Goal: Task Accomplishment & Management: Manage account settings

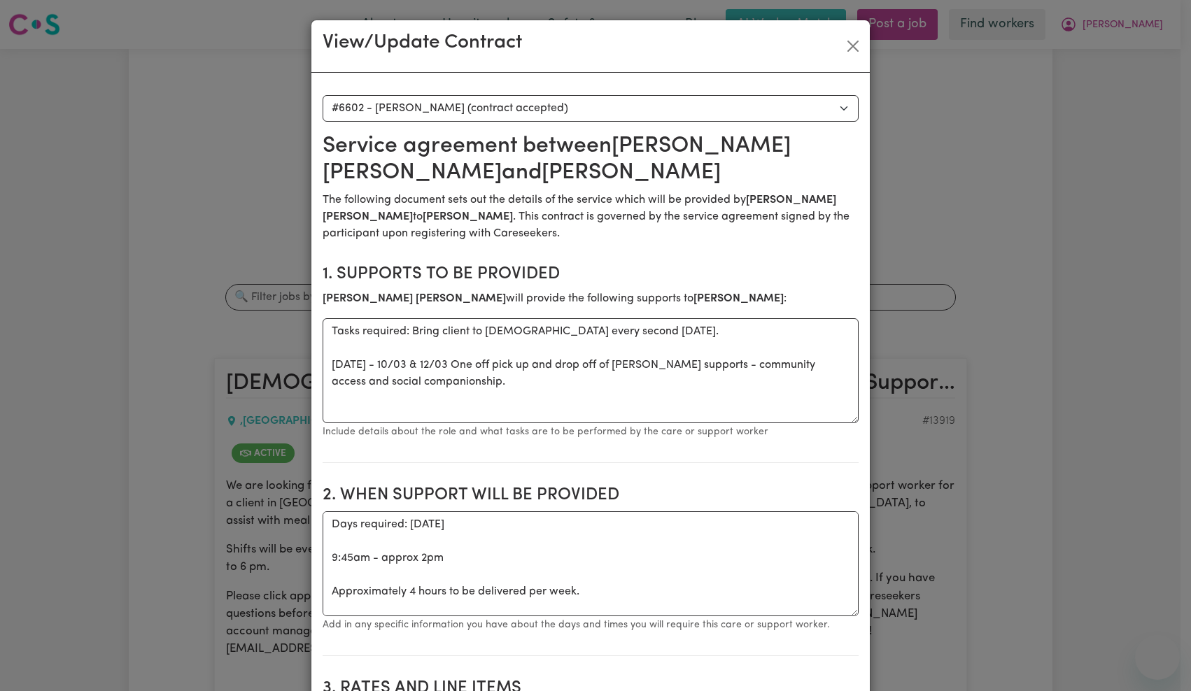
select select "6214"
select select "WEEKDAY_DAYTIME"
select select "ASSISTANCE_SELF_CARE"
select select "ONE"
select select "[DATE]"
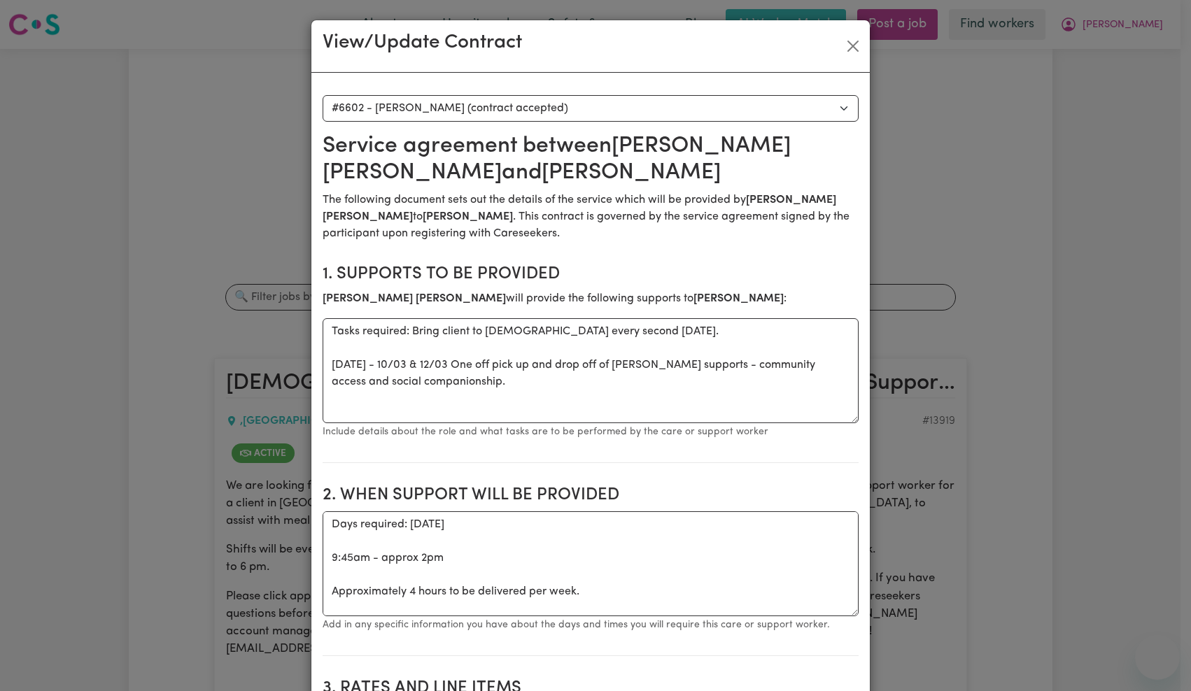
select select "ASSISTANCE_SELF_CARE"
select select "ONE"
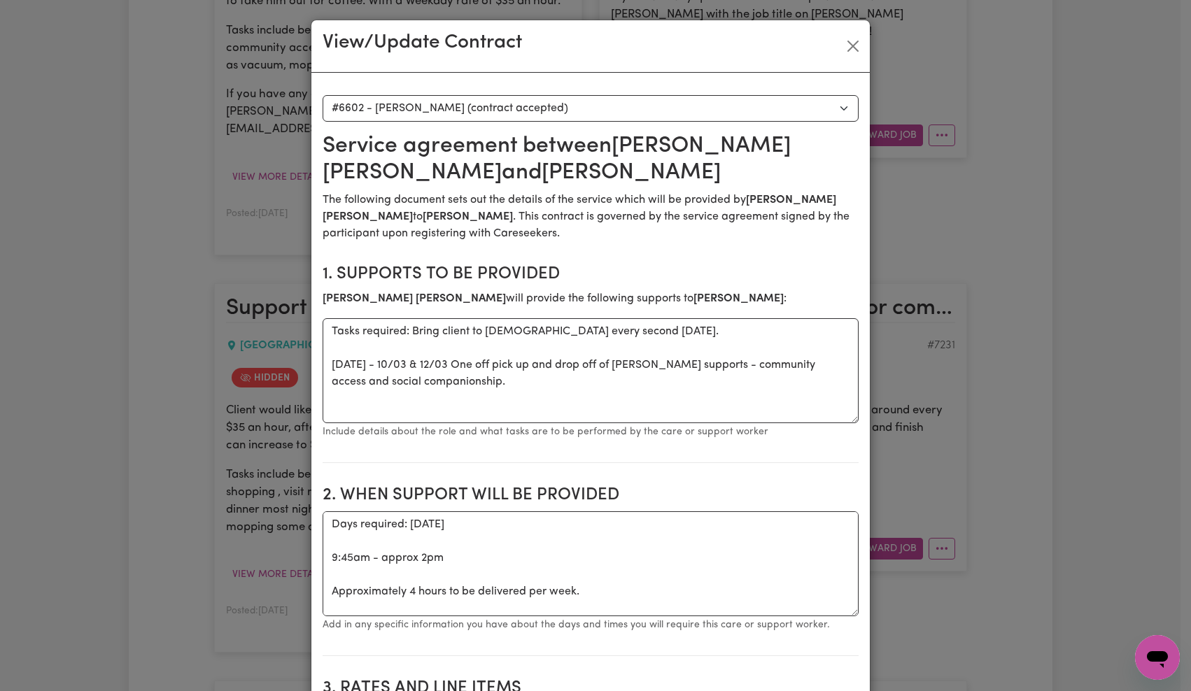
scroll to position [56, 0]
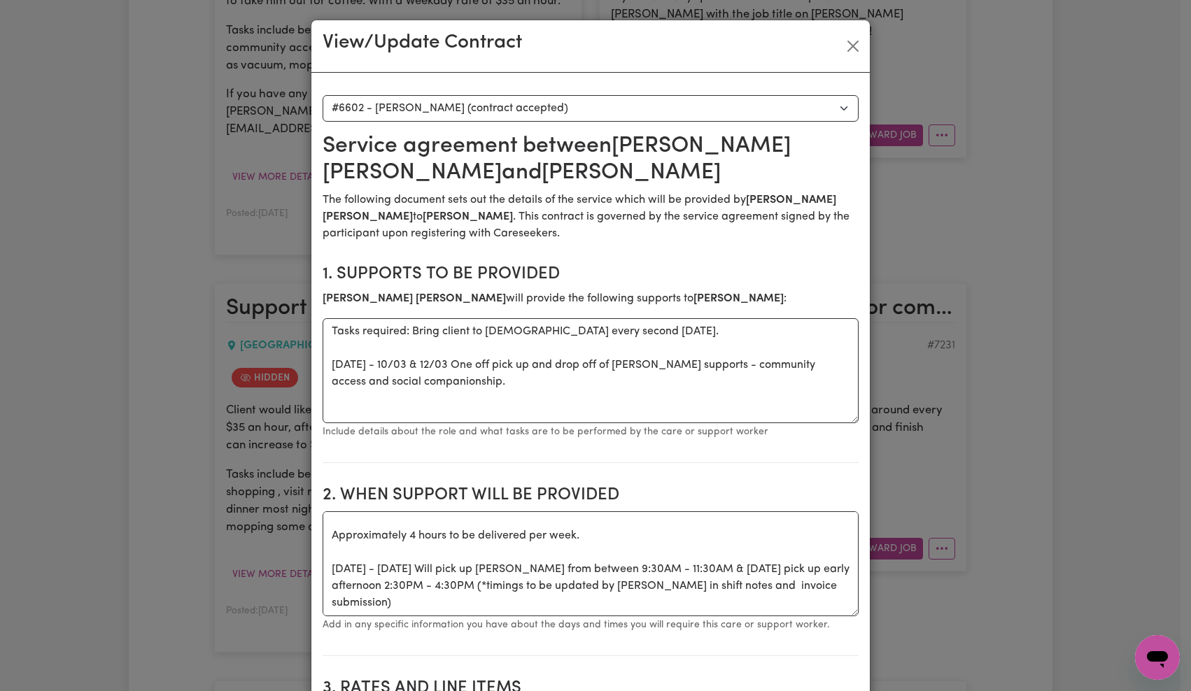
click at [1147, 44] on div "View/Update Contract Select a contract to view Select a care worker to view [DE…" at bounding box center [595, 345] width 1191 height 691
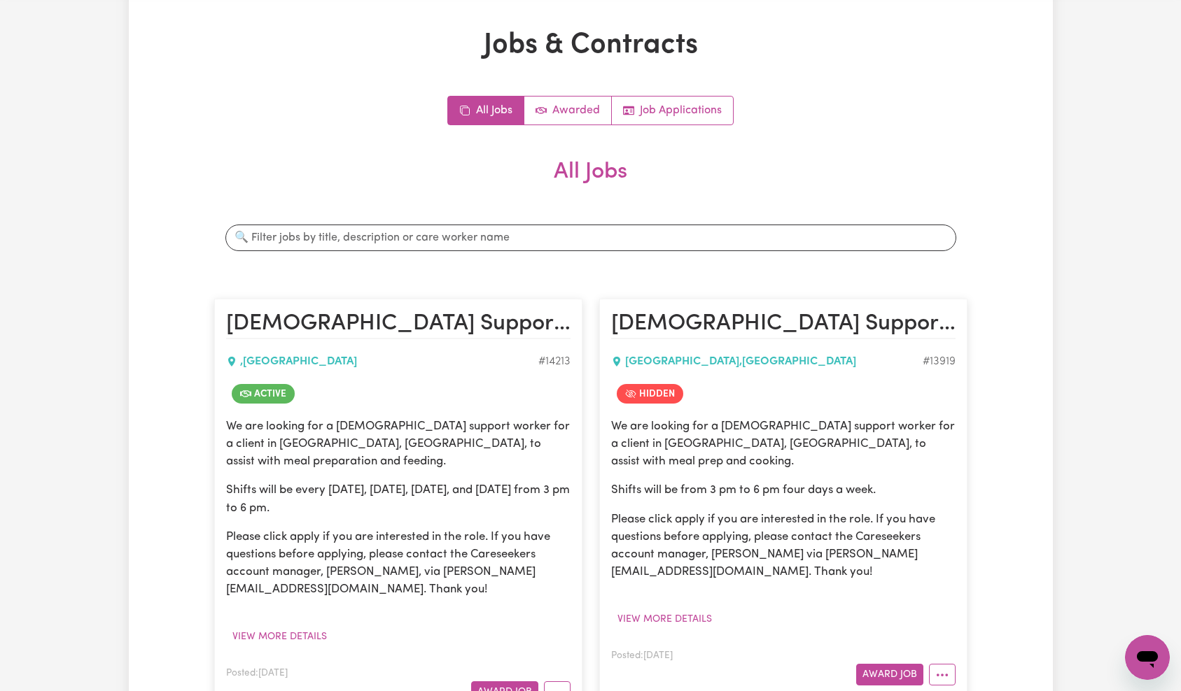
scroll to position [0, 0]
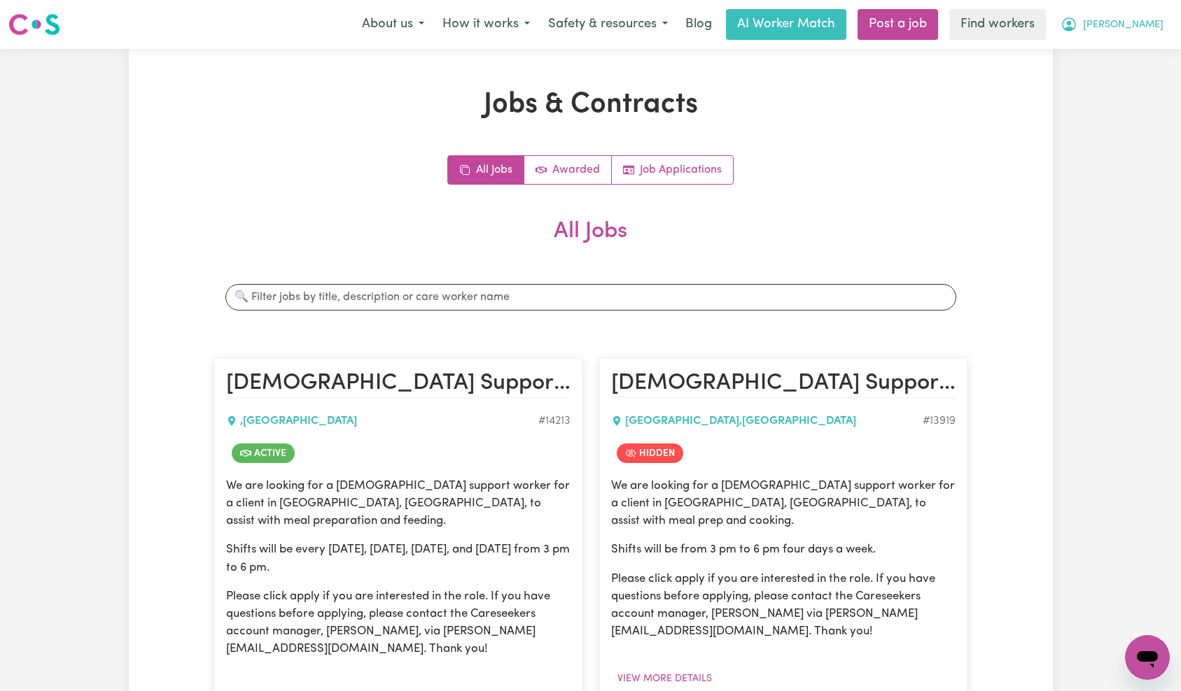
click at [1151, 17] on button "[PERSON_NAME]" at bounding box center [1111, 24] width 121 height 29
click at [1132, 77] on link "Logout" at bounding box center [1116, 80] width 111 height 27
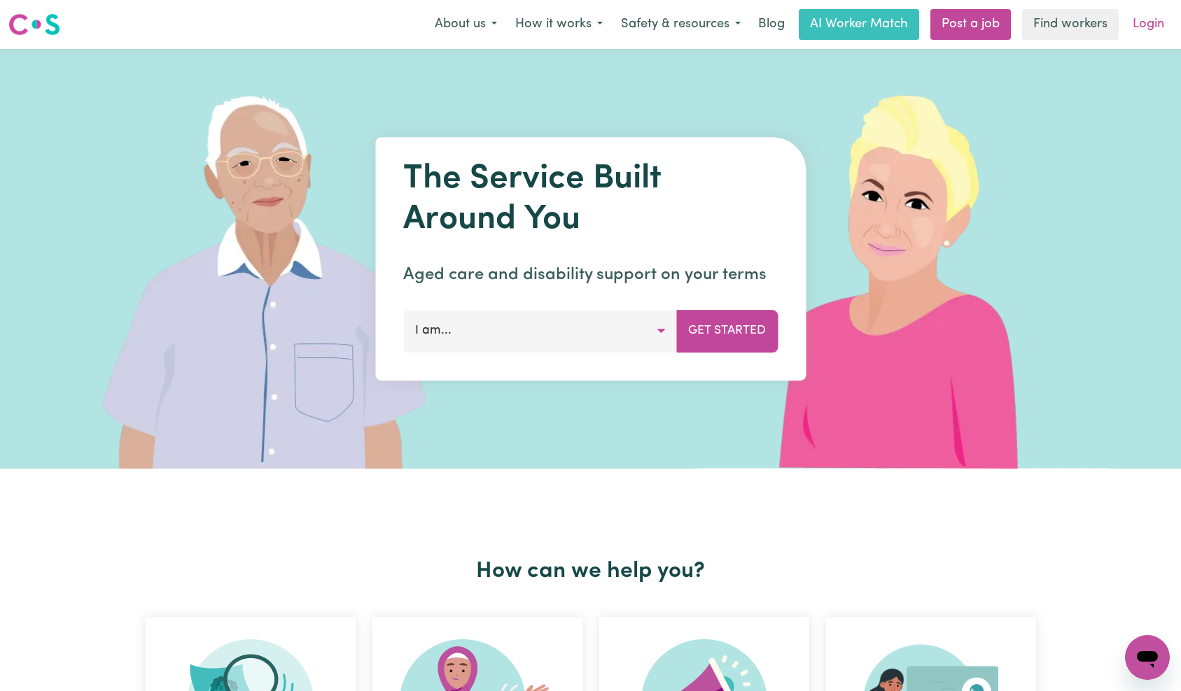
click at [1148, 17] on link "Login" at bounding box center [1148, 24] width 48 height 31
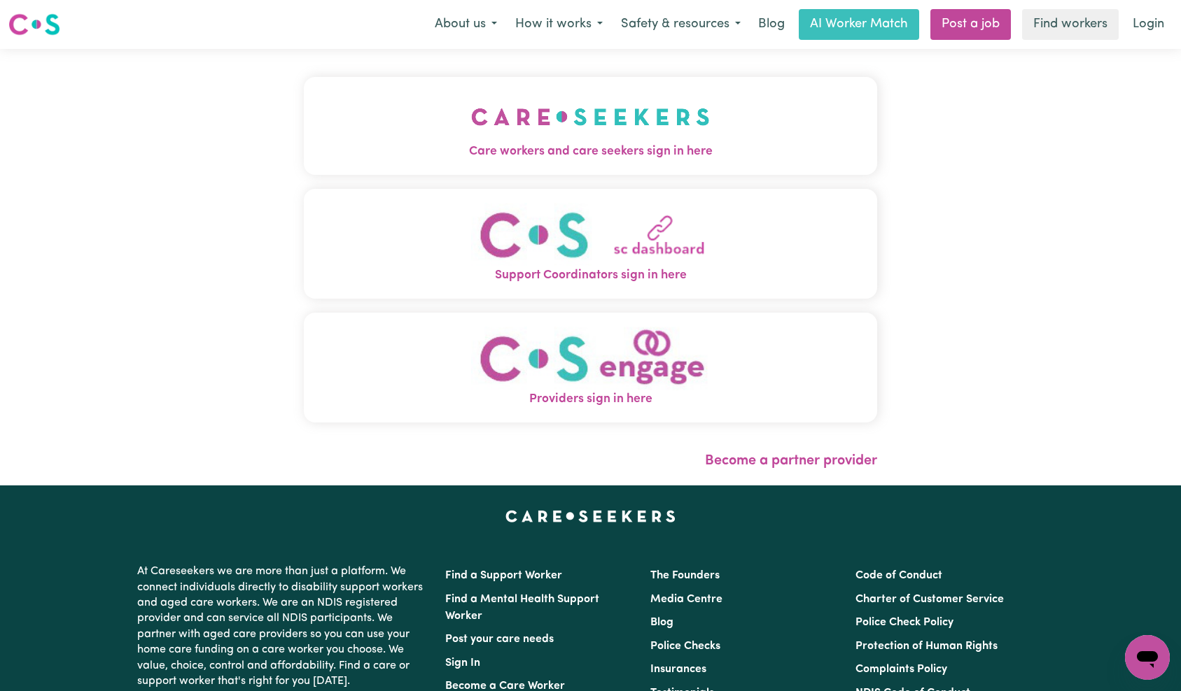
click at [479, 107] on button "Care workers and care seekers sign in here" at bounding box center [591, 126] width 574 height 98
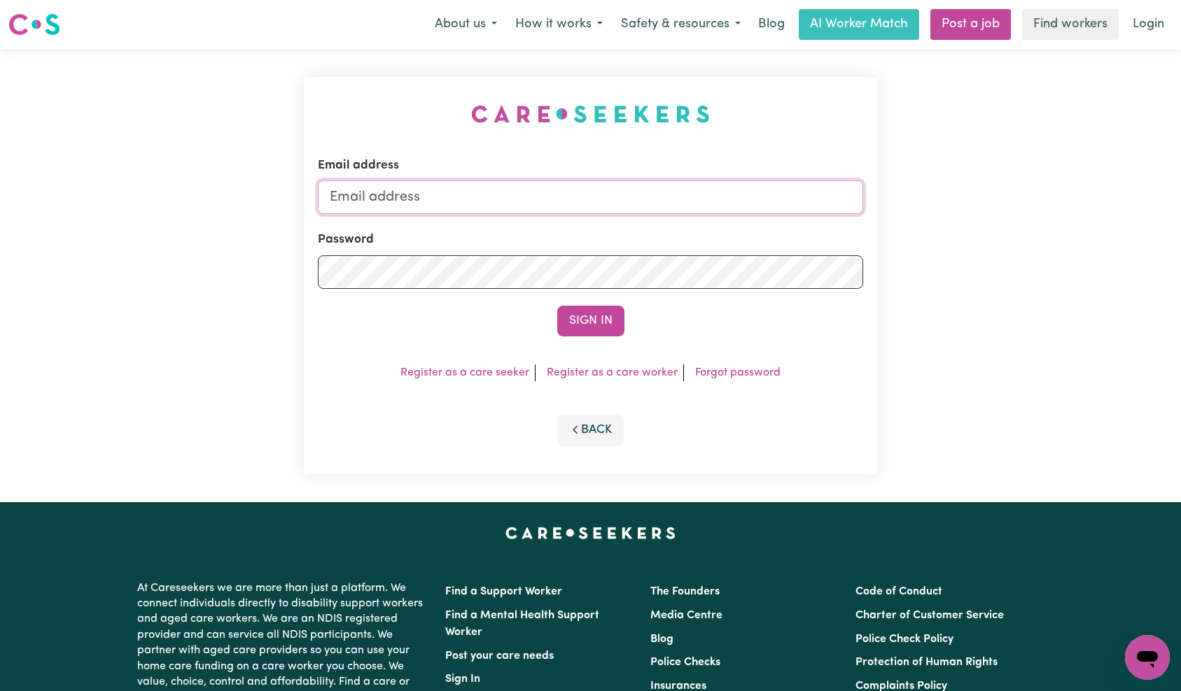
click at [565, 205] on input "Email address" at bounding box center [591, 198] width 546 height 34
type input "[EMAIL_ADDRESS][DOMAIN_NAME]"
click at [603, 314] on button "Sign In" at bounding box center [590, 321] width 67 height 31
